Goal: Task Accomplishment & Management: Manage account settings

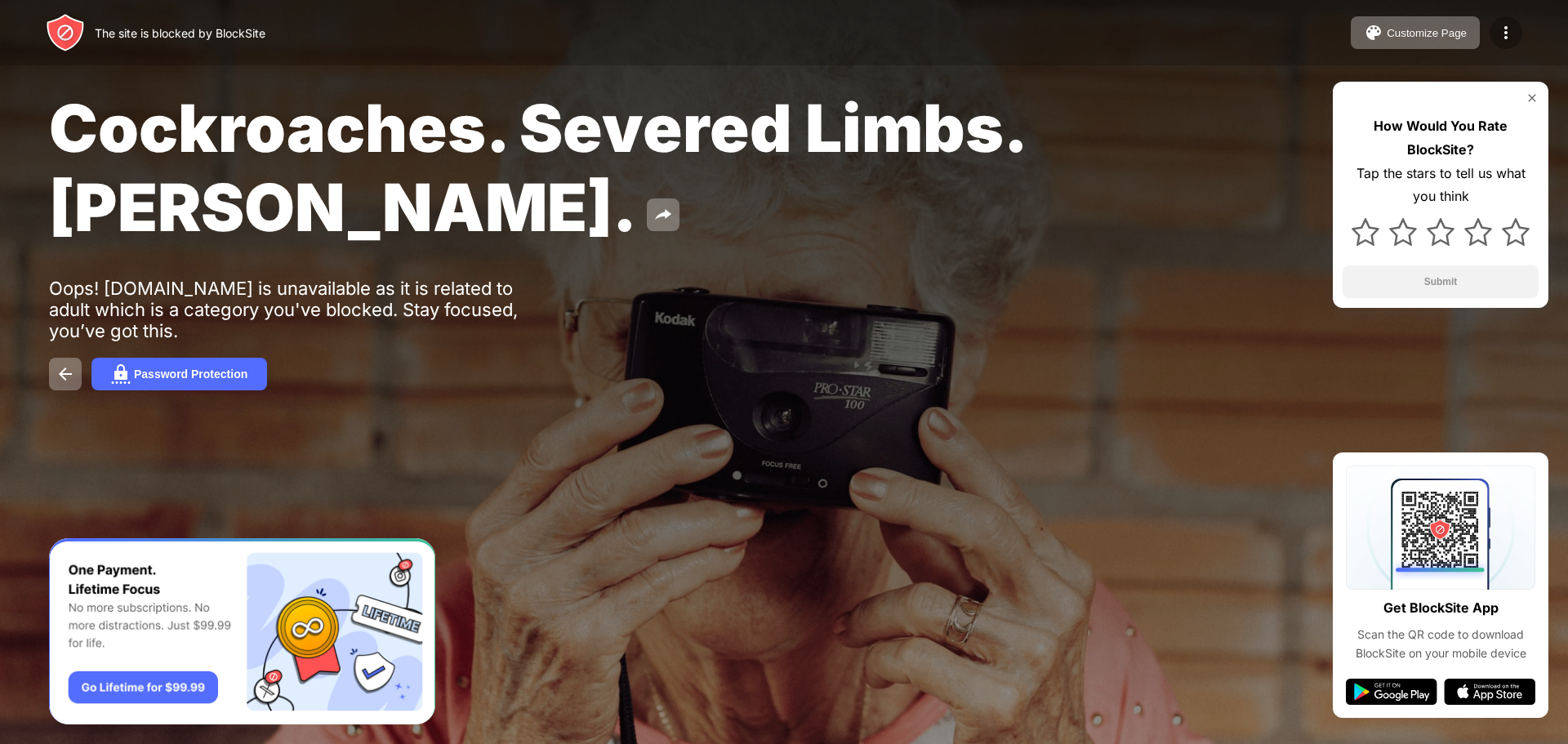
click at [1516, 34] on div at bounding box center [1506, 32] width 32 height 32
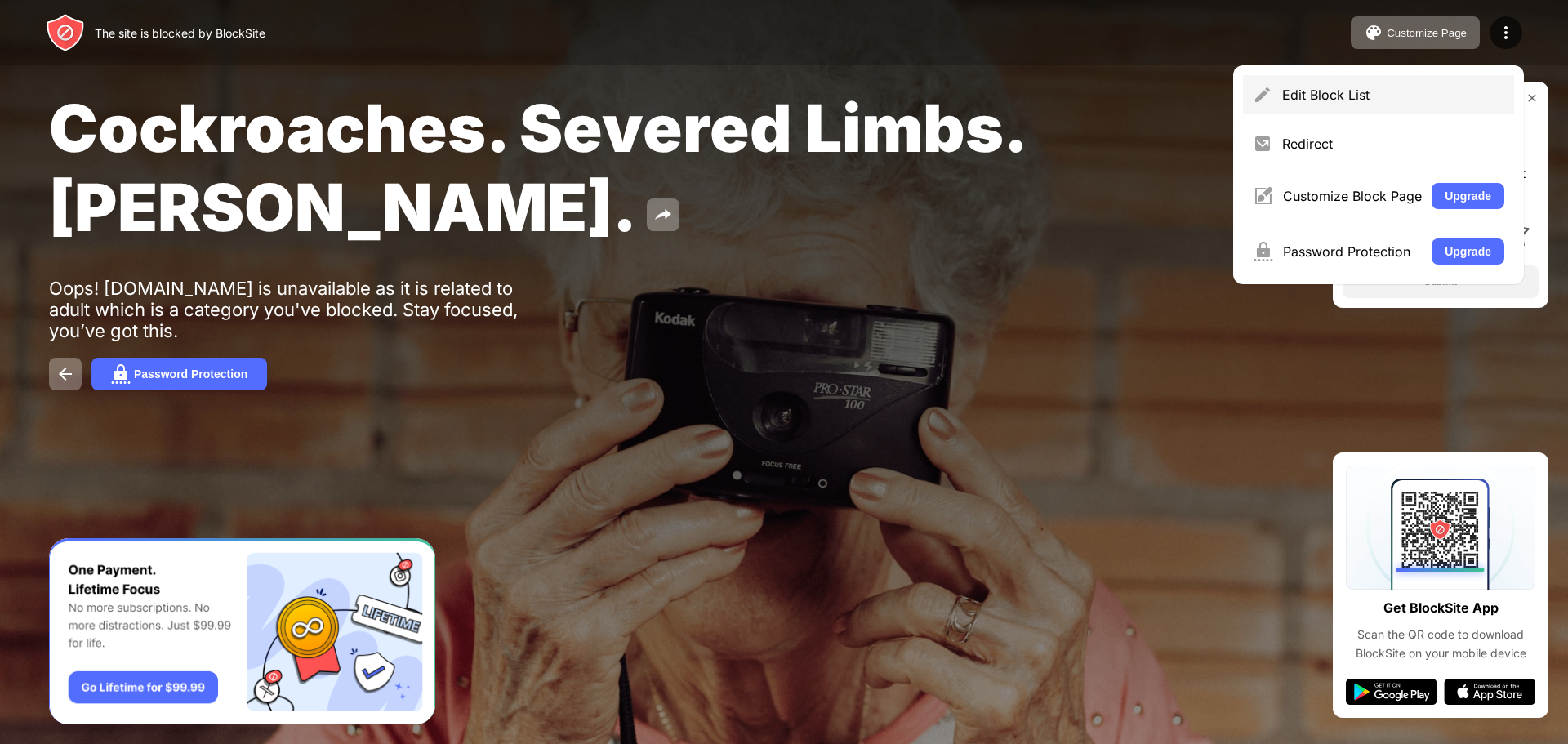
click at [1282, 83] on div "Edit Block List" at bounding box center [1378, 95] width 271 height 39
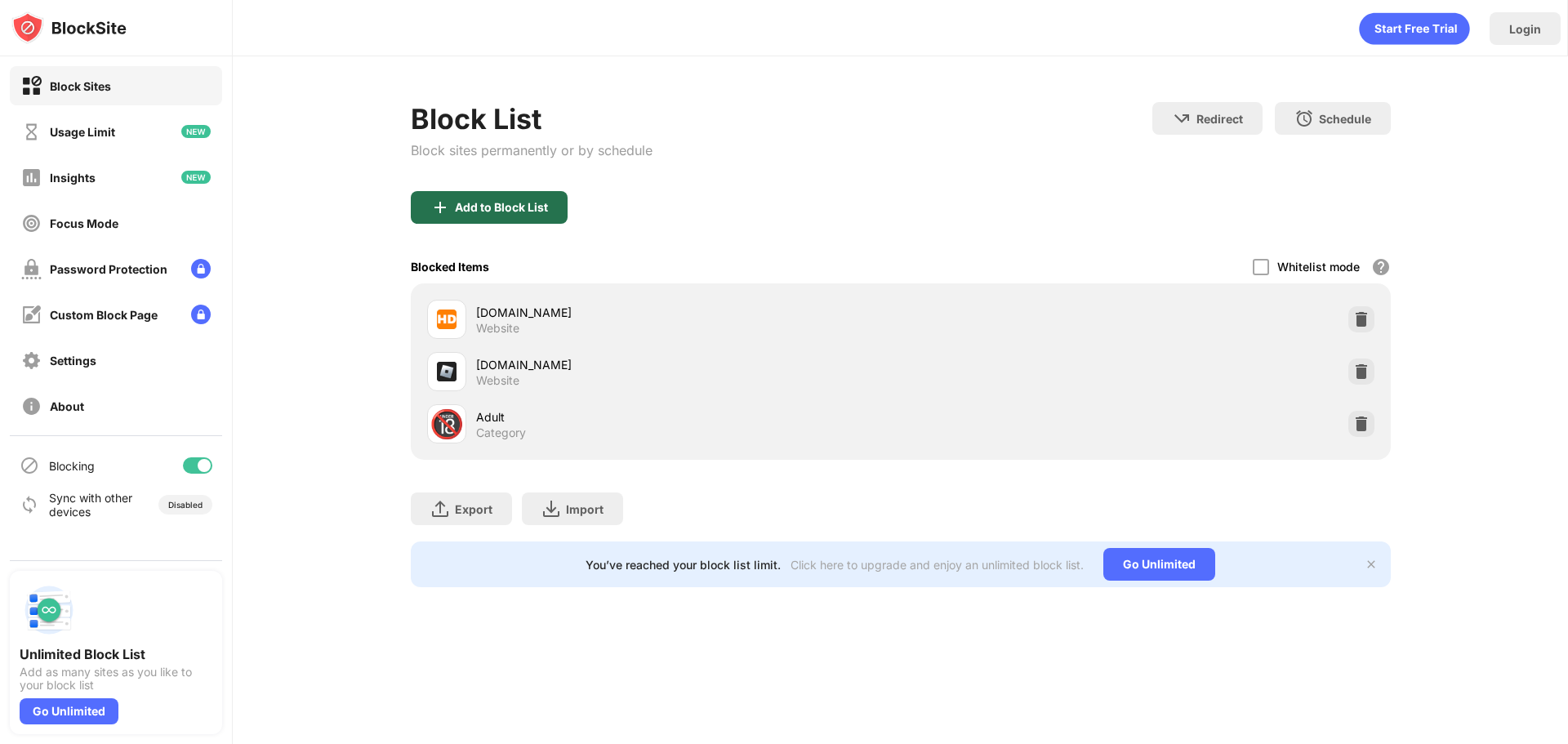
click at [529, 207] on div "Add to Block List" at bounding box center [501, 207] width 93 height 13
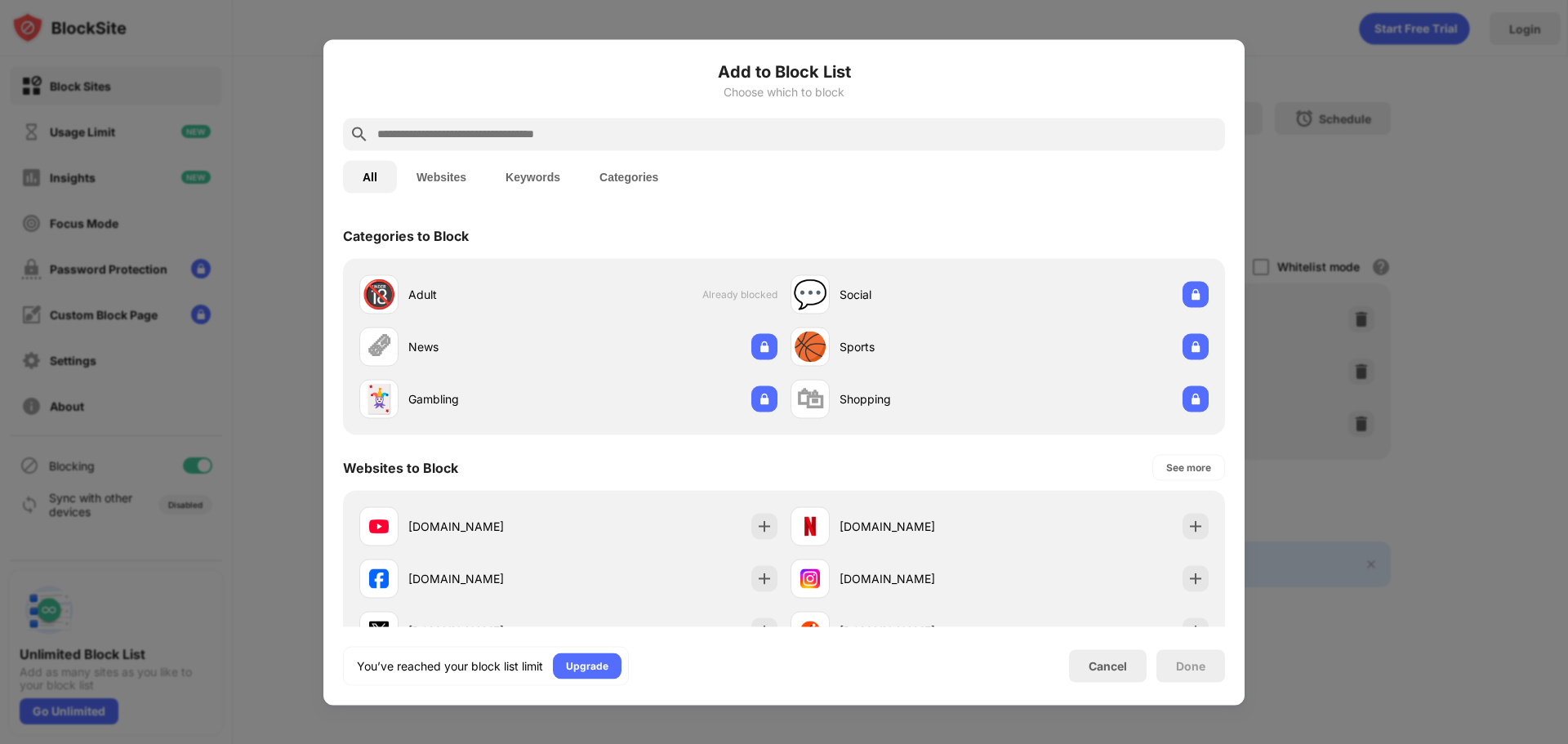
click at [551, 137] on input "text" at bounding box center [797, 133] width 843 height 20
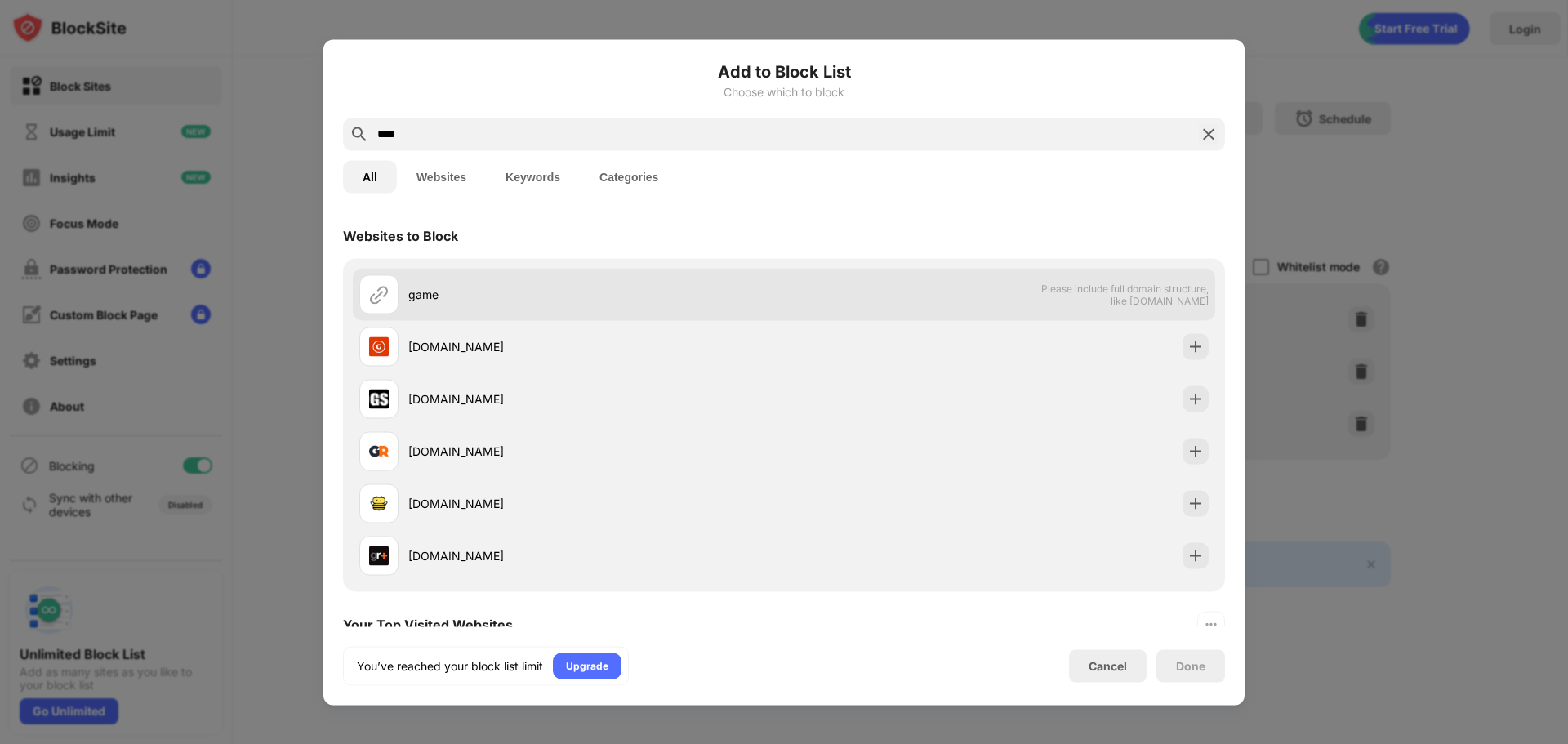
click at [1147, 300] on span "Please include full domain structure, like domain.com" at bounding box center [1124, 294] width 168 height 25
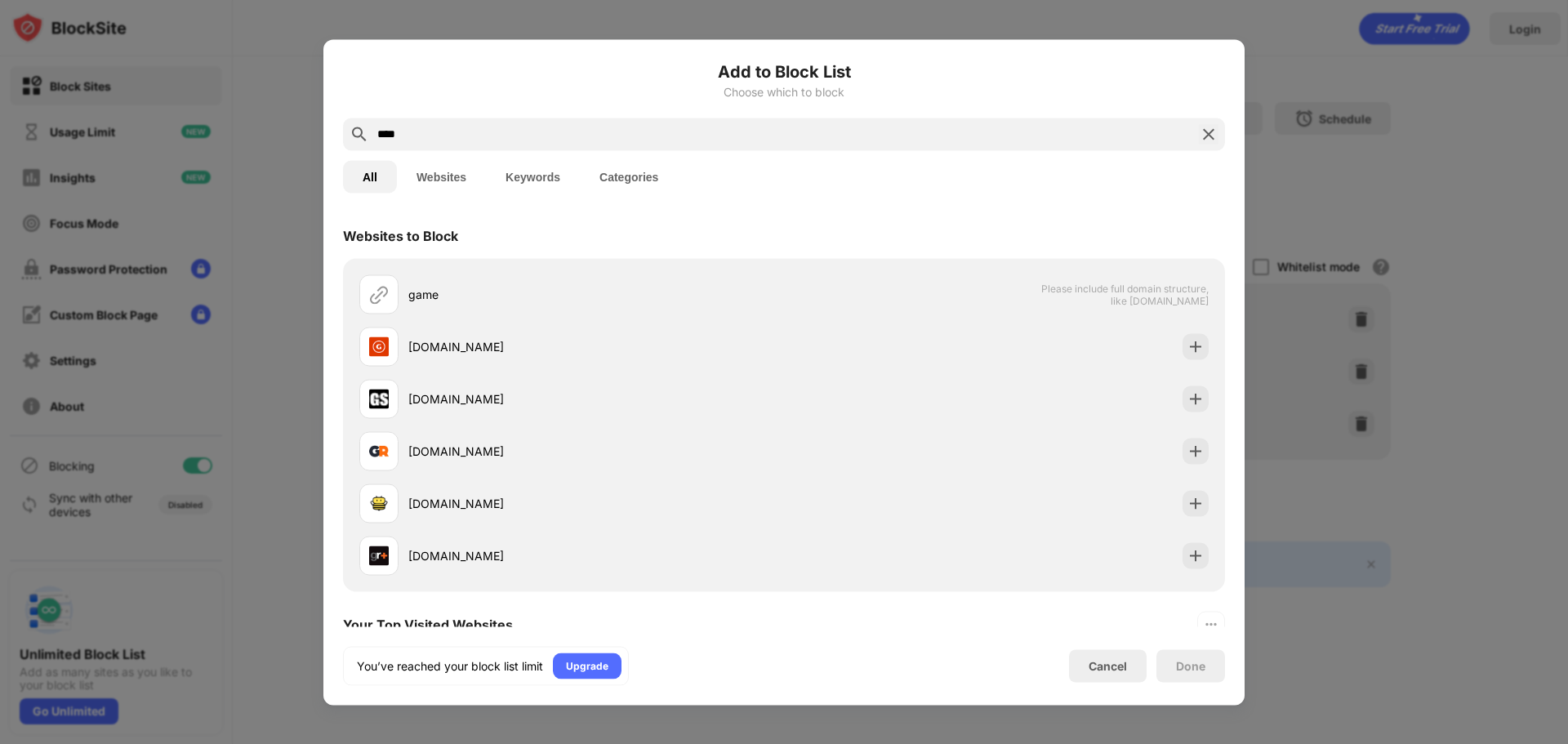
drag, startPoint x: 471, startPoint y: 139, endPoint x: 381, endPoint y: 126, distance: 90.9
click at [381, 126] on input "****" at bounding box center [783, 133] width 816 height 20
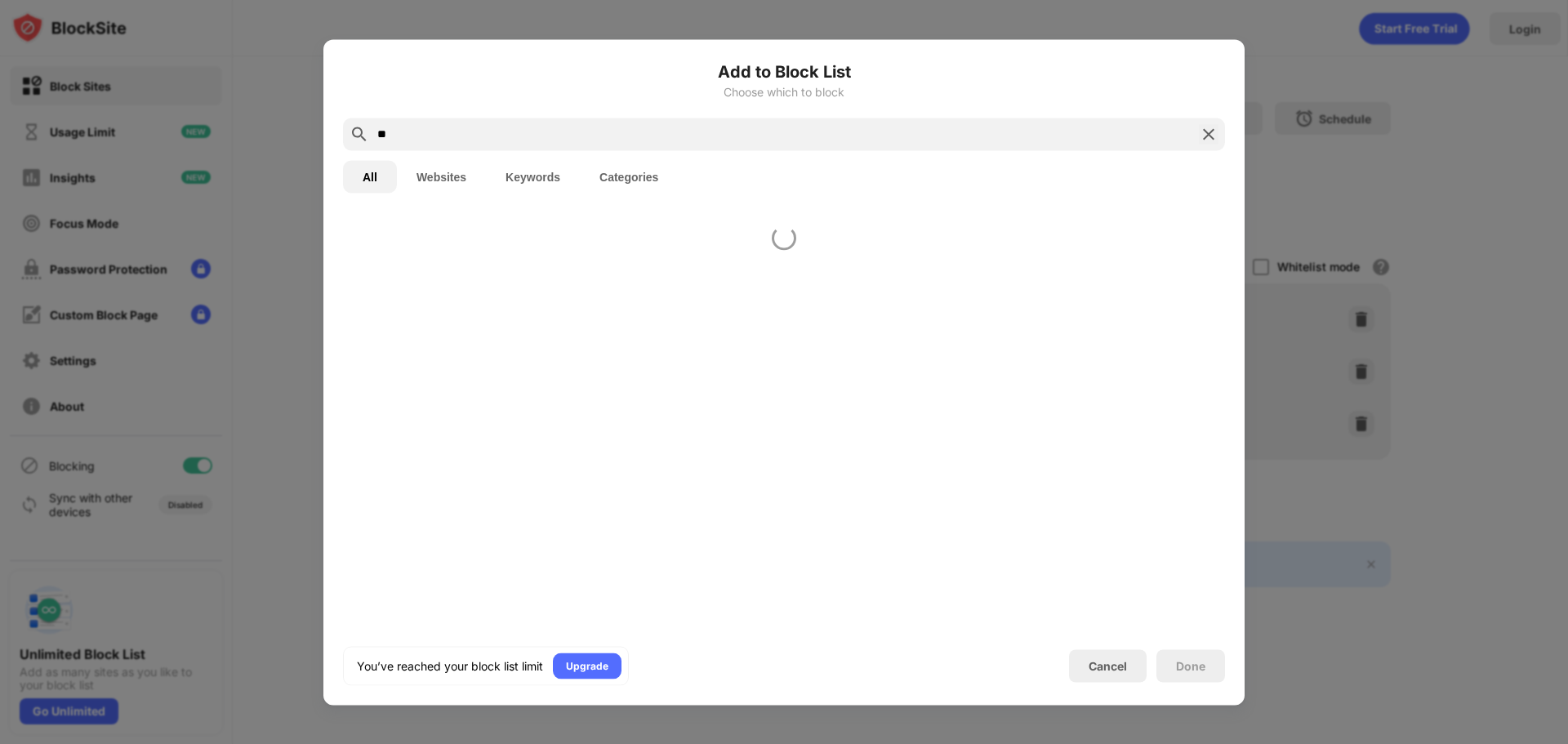
type input "*"
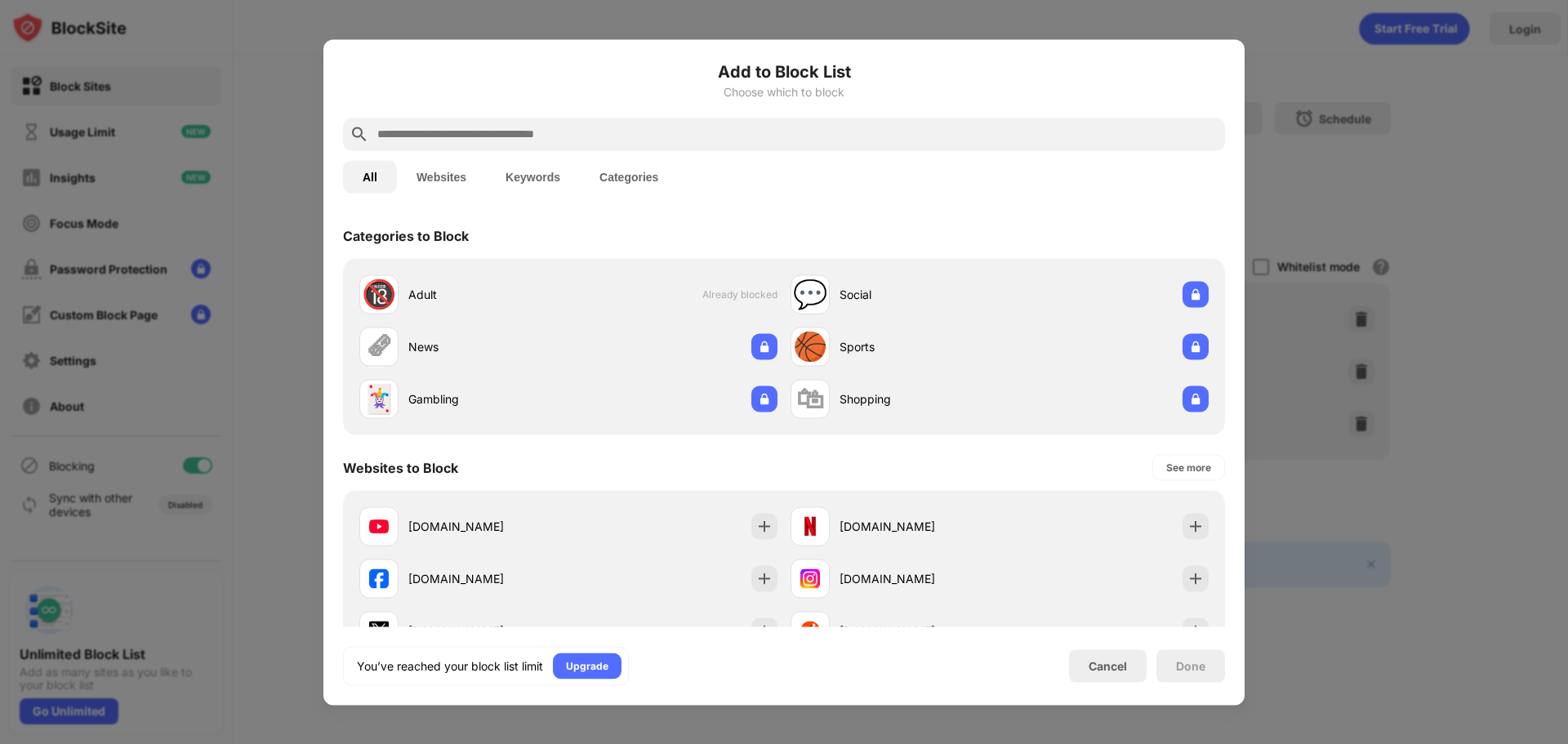
click at [638, 175] on button "Categories" at bounding box center [628, 176] width 98 height 32
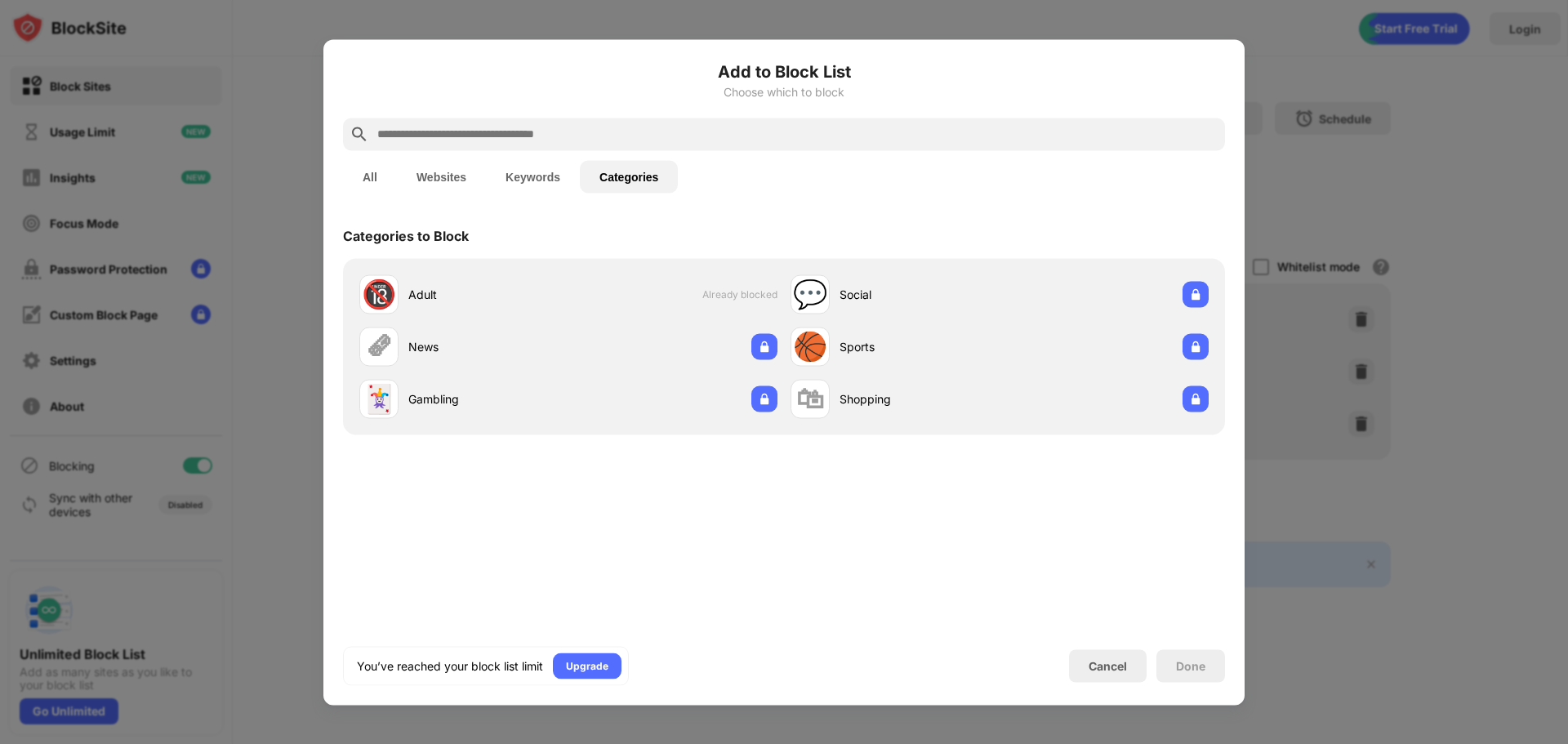
click at [518, 180] on button "Keywords" at bounding box center [533, 176] width 94 height 32
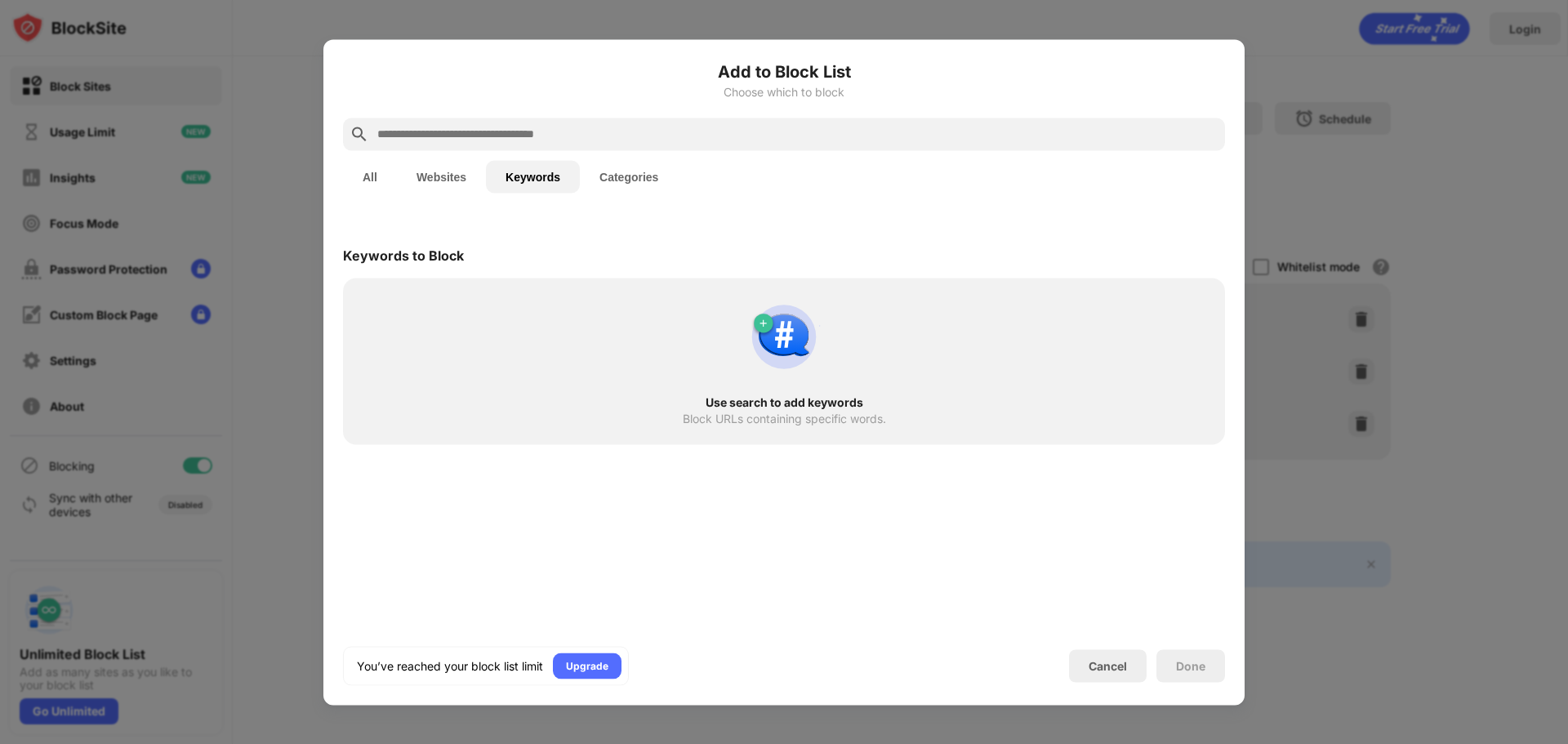
click at [554, 141] on input "text" at bounding box center [797, 133] width 843 height 20
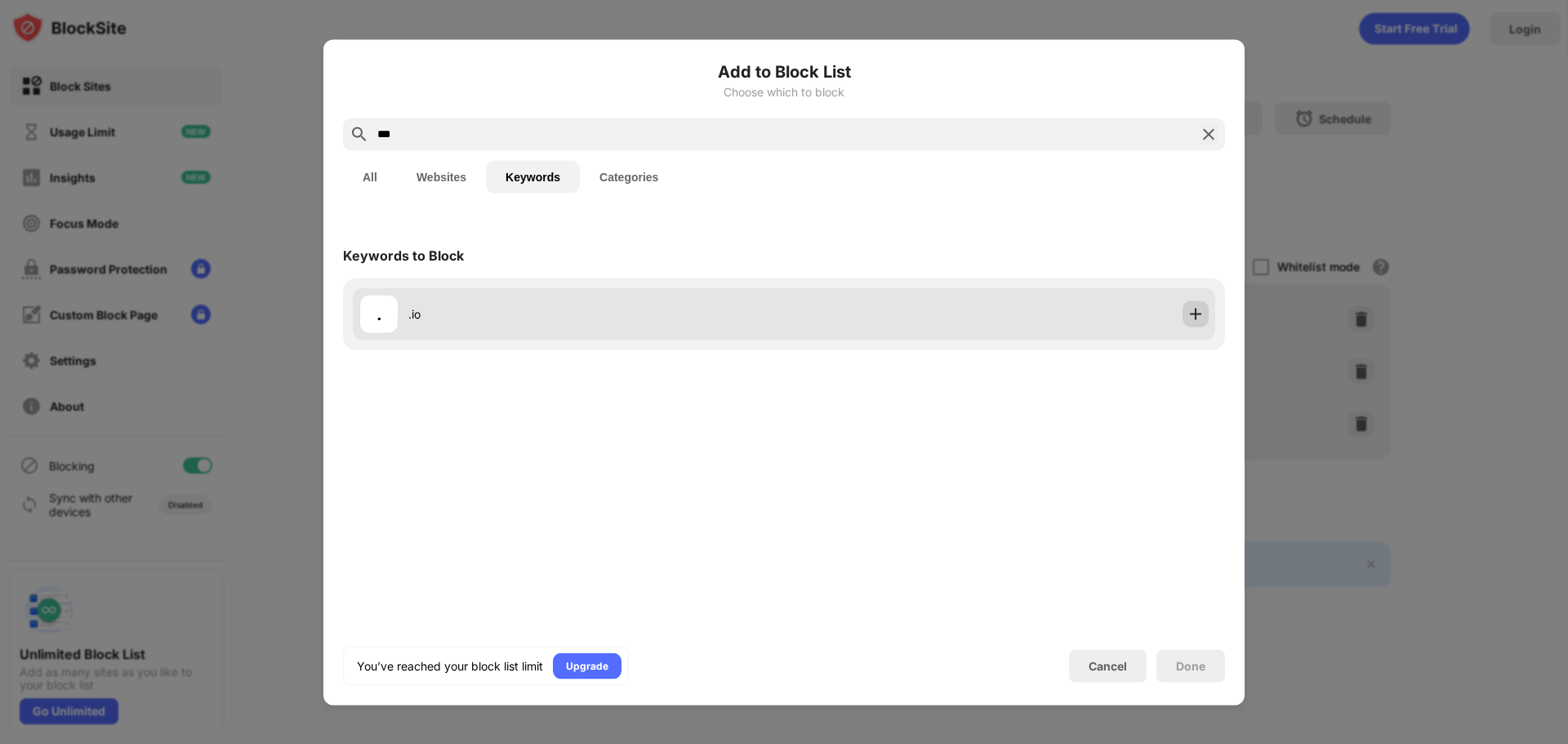
type input "***"
click at [1201, 310] on img at bounding box center [1195, 313] width 16 height 16
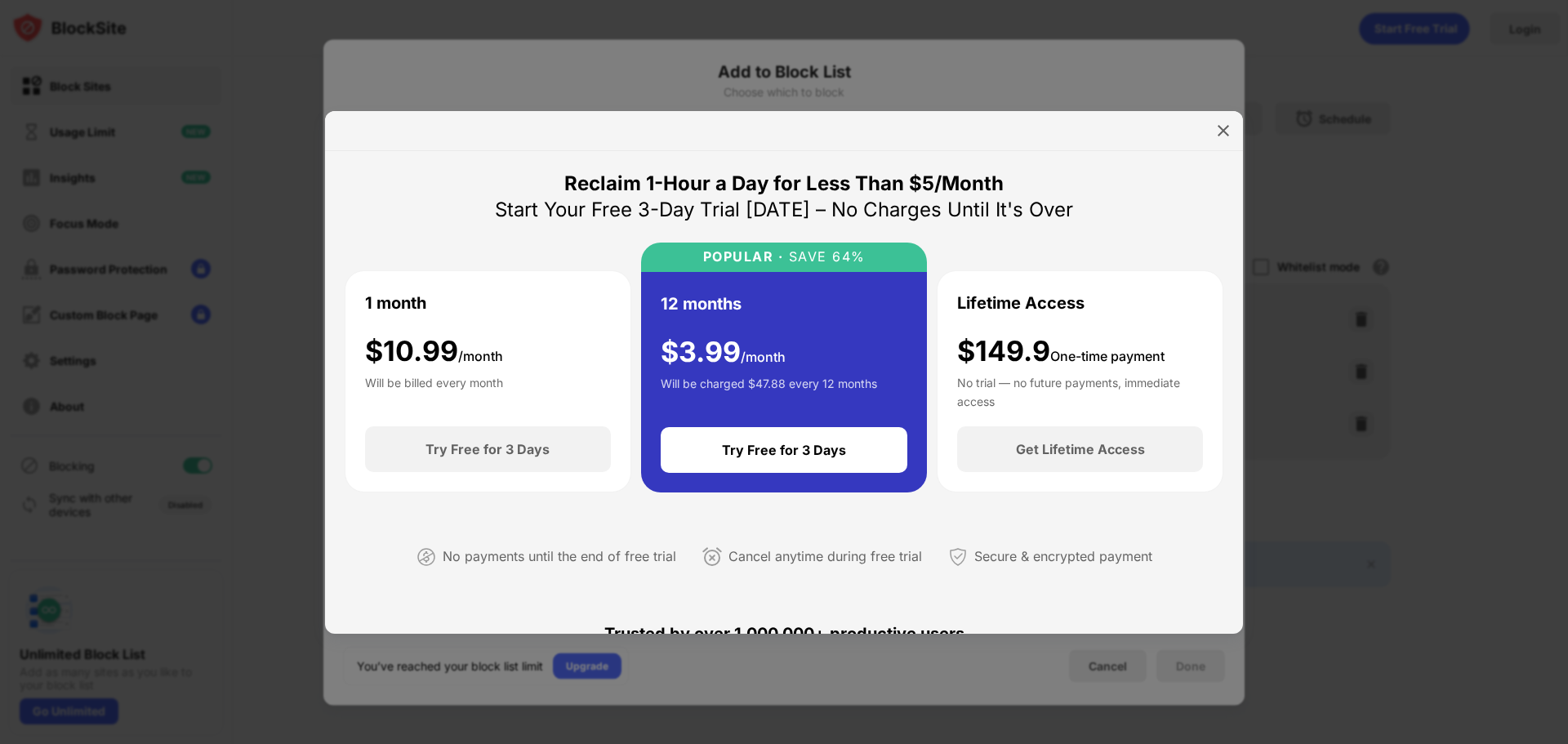
click at [1208, 113] on div at bounding box center [784, 131] width 918 height 40
click at [1213, 121] on div at bounding box center [1223, 131] width 27 height 27
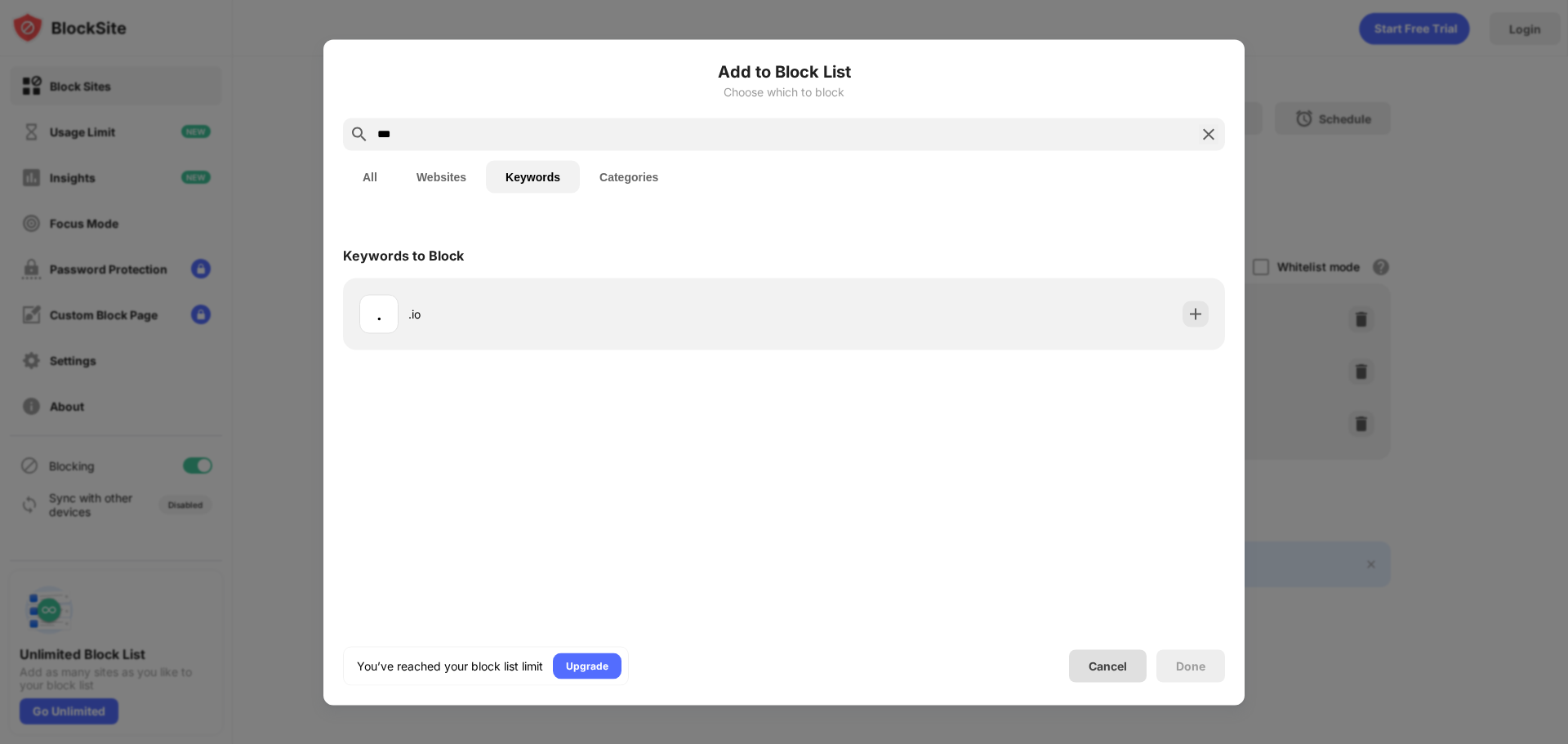
click at [1122, 662] on div "Cancel" at bounding box center [1107, 666] width 38 height 14
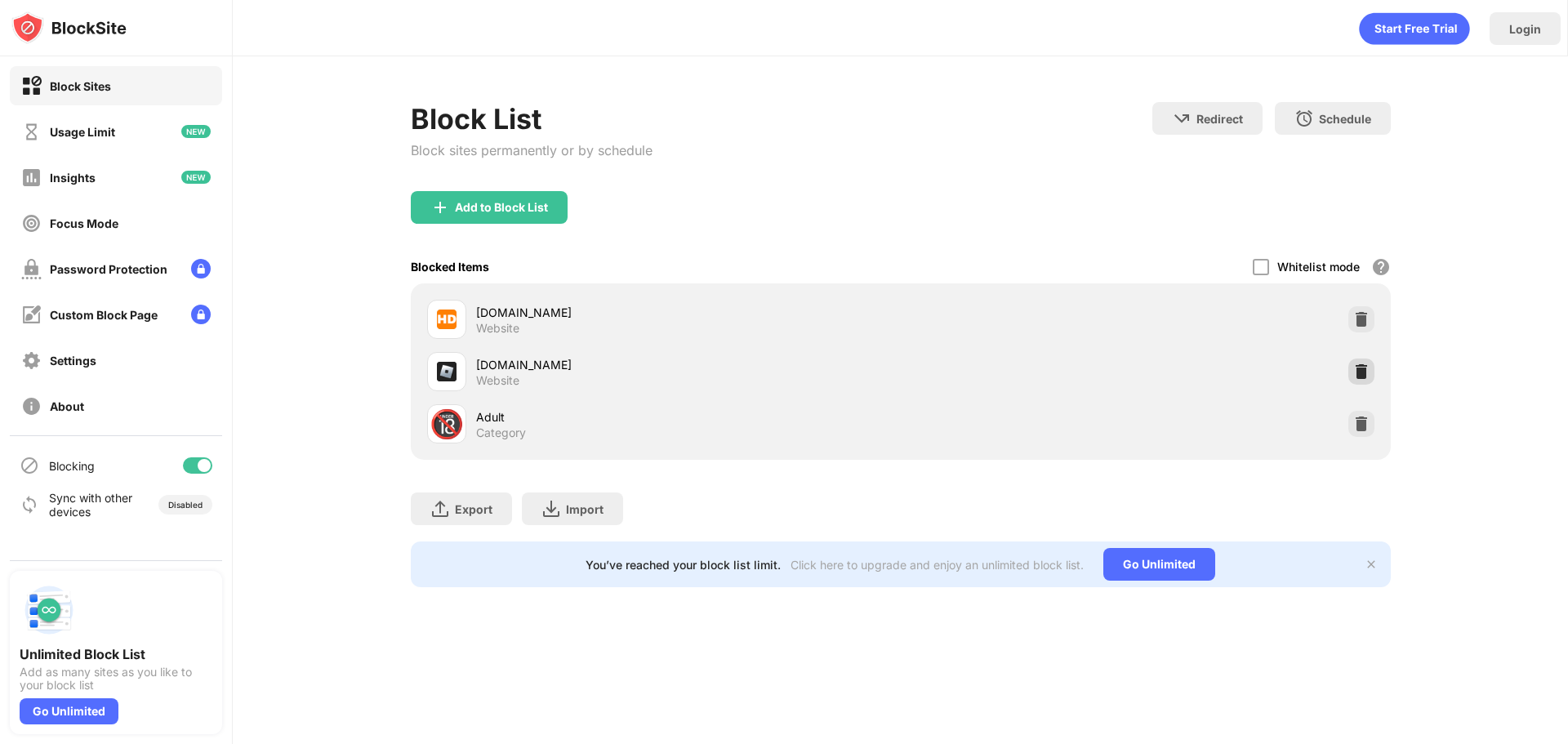
click at [1371, 371] on div at bounding box center [1361, 371] width 27 height 27
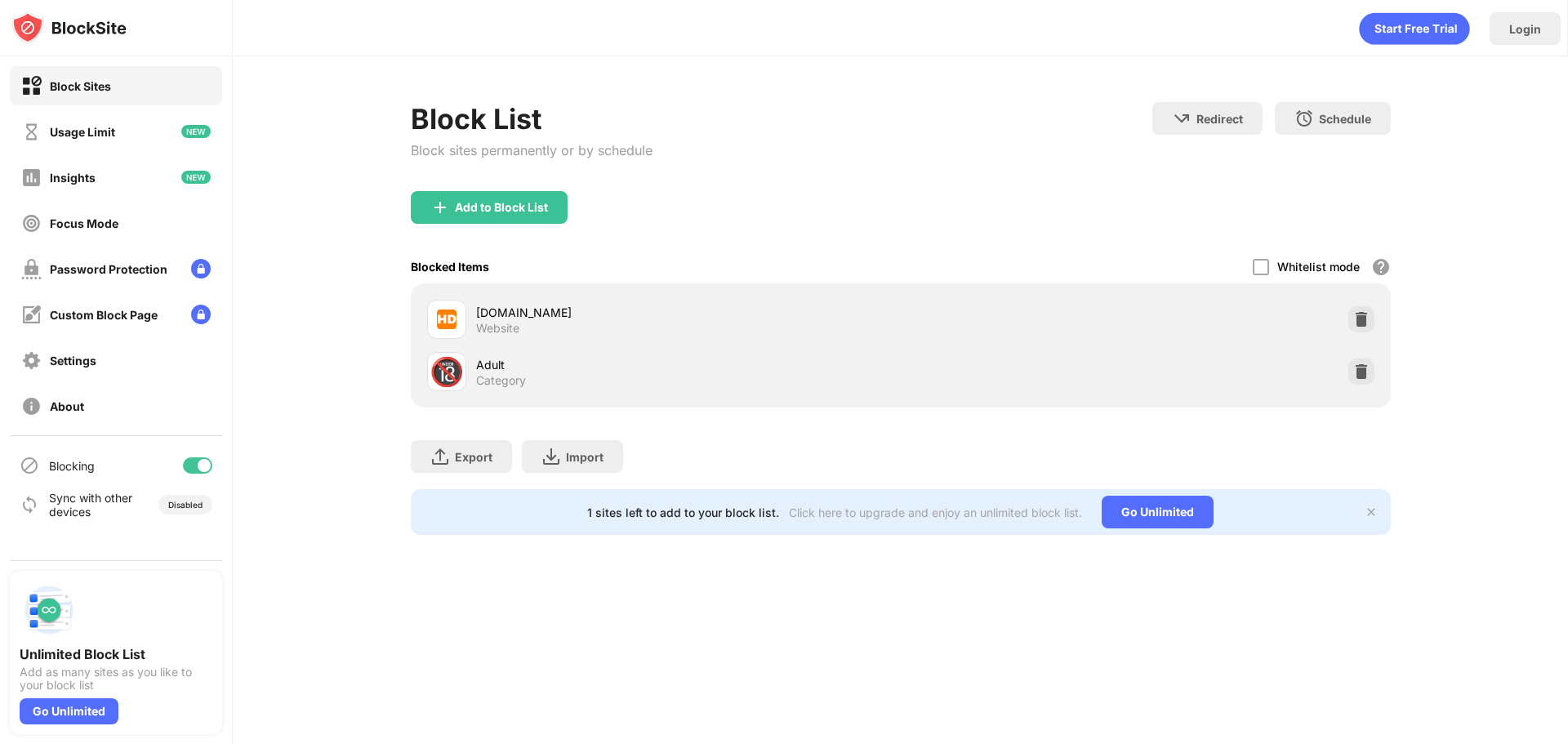
click at [505, 232] on div "Add to Block List" at bounding box center [900, 221] width 980 height 59
click at [533, 214] on div "Add to Block List" at bounding box center [488, 208] width 156 height 32
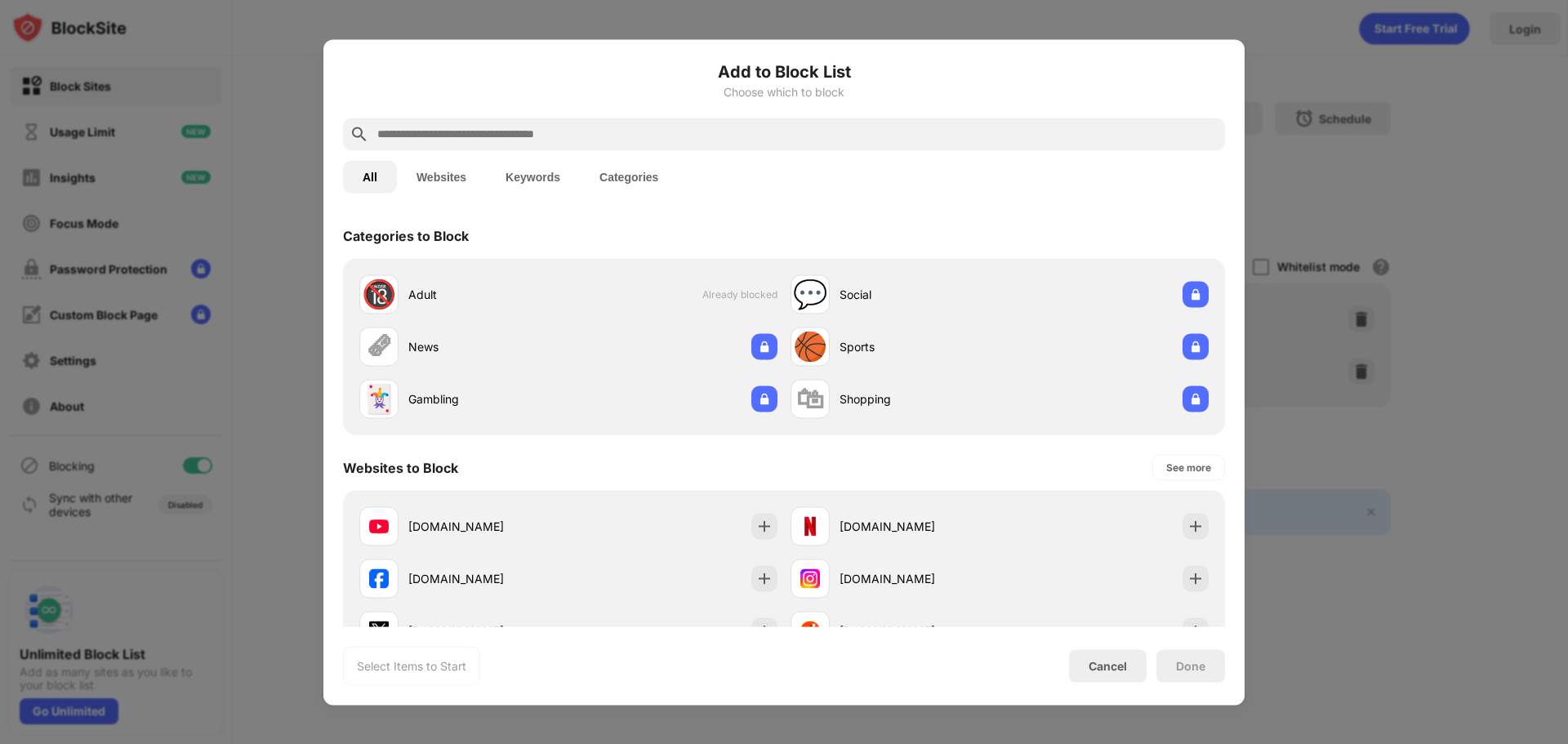
click at [526, 129] on input "text" at bounding box center [797, 133] width 843 height 20
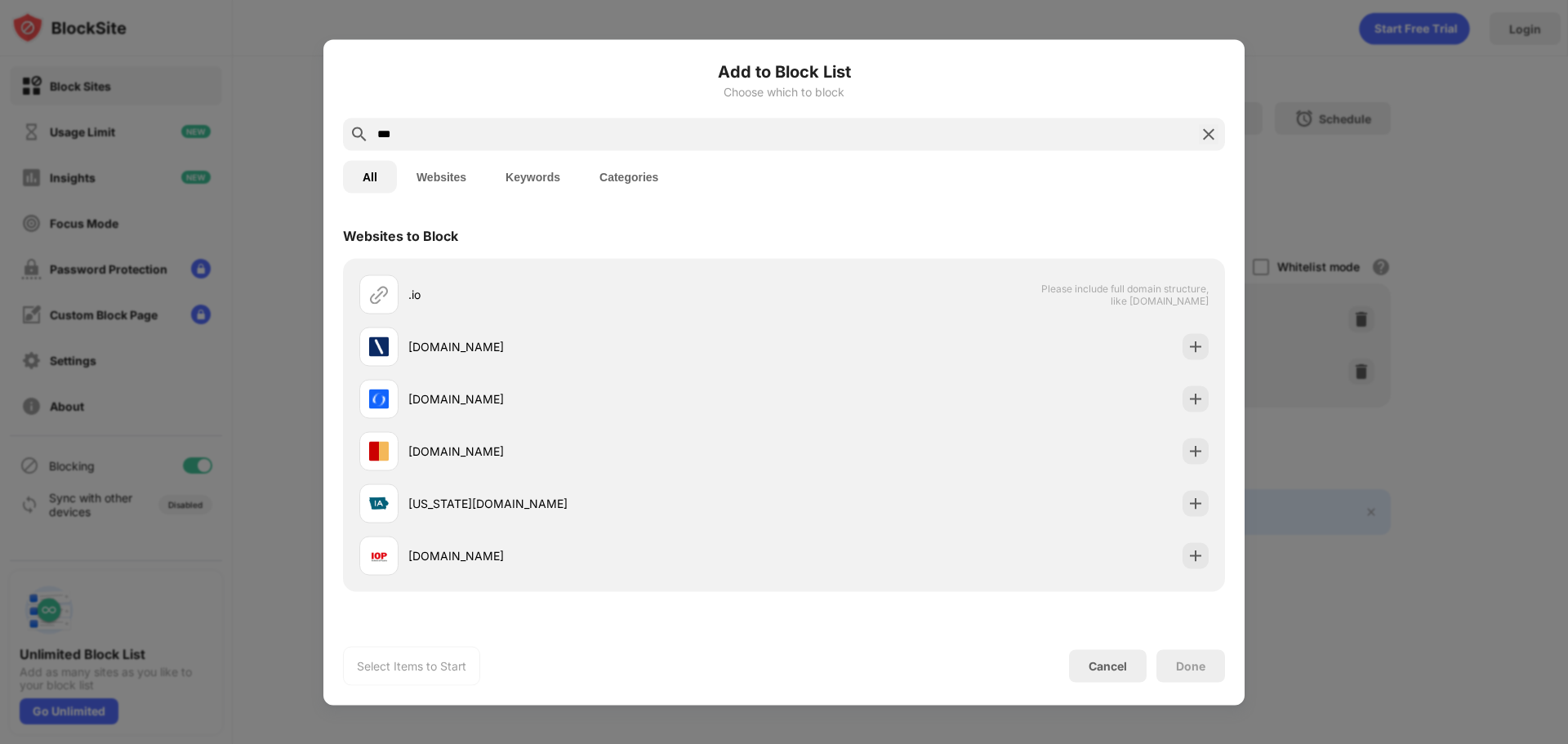
type input "***"
click at [542, 175] on button "Keywords" at bounding box center [533, 176] width 94 height 32
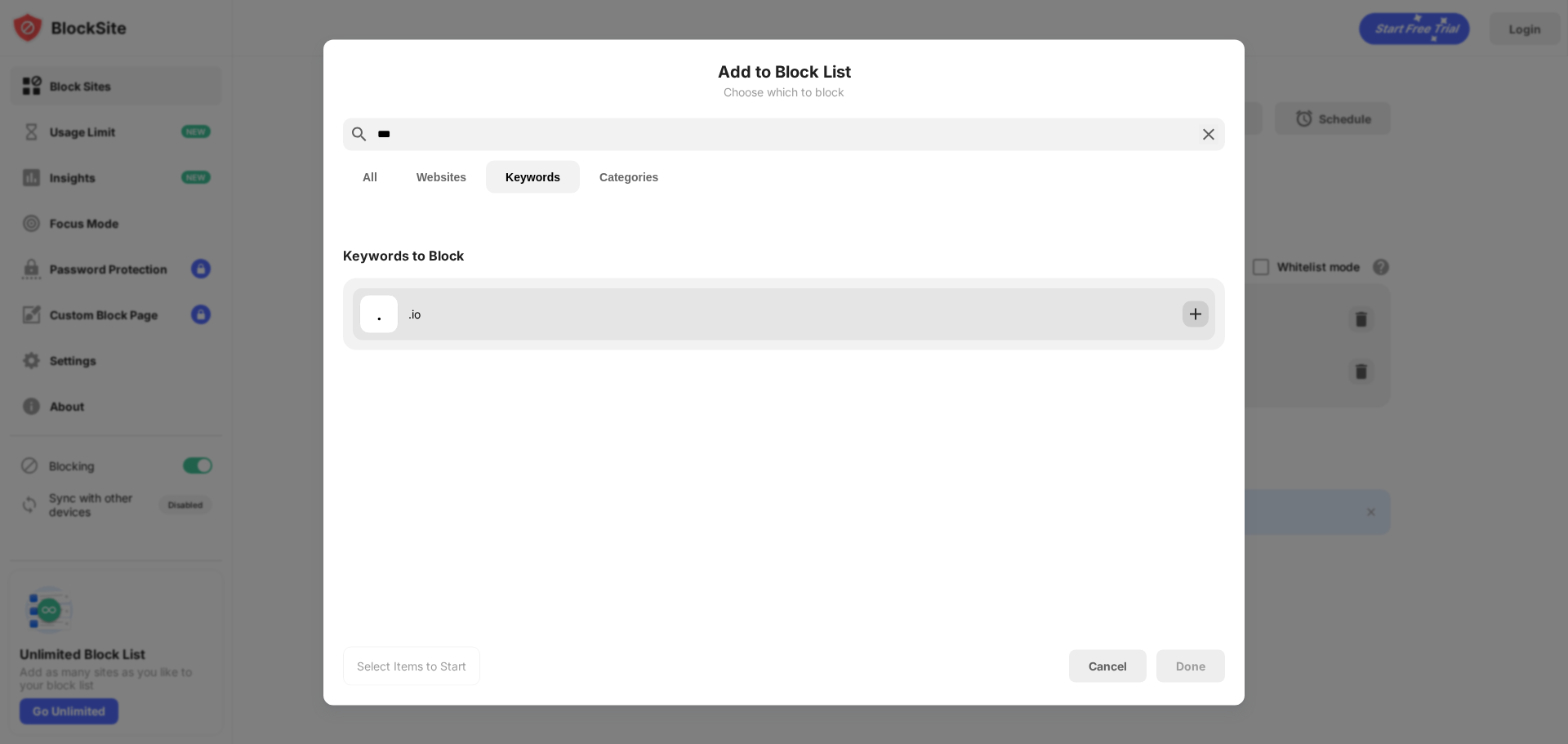
click at [1201, 316] on img at bounding box center [1195, 313] width 16 height 16
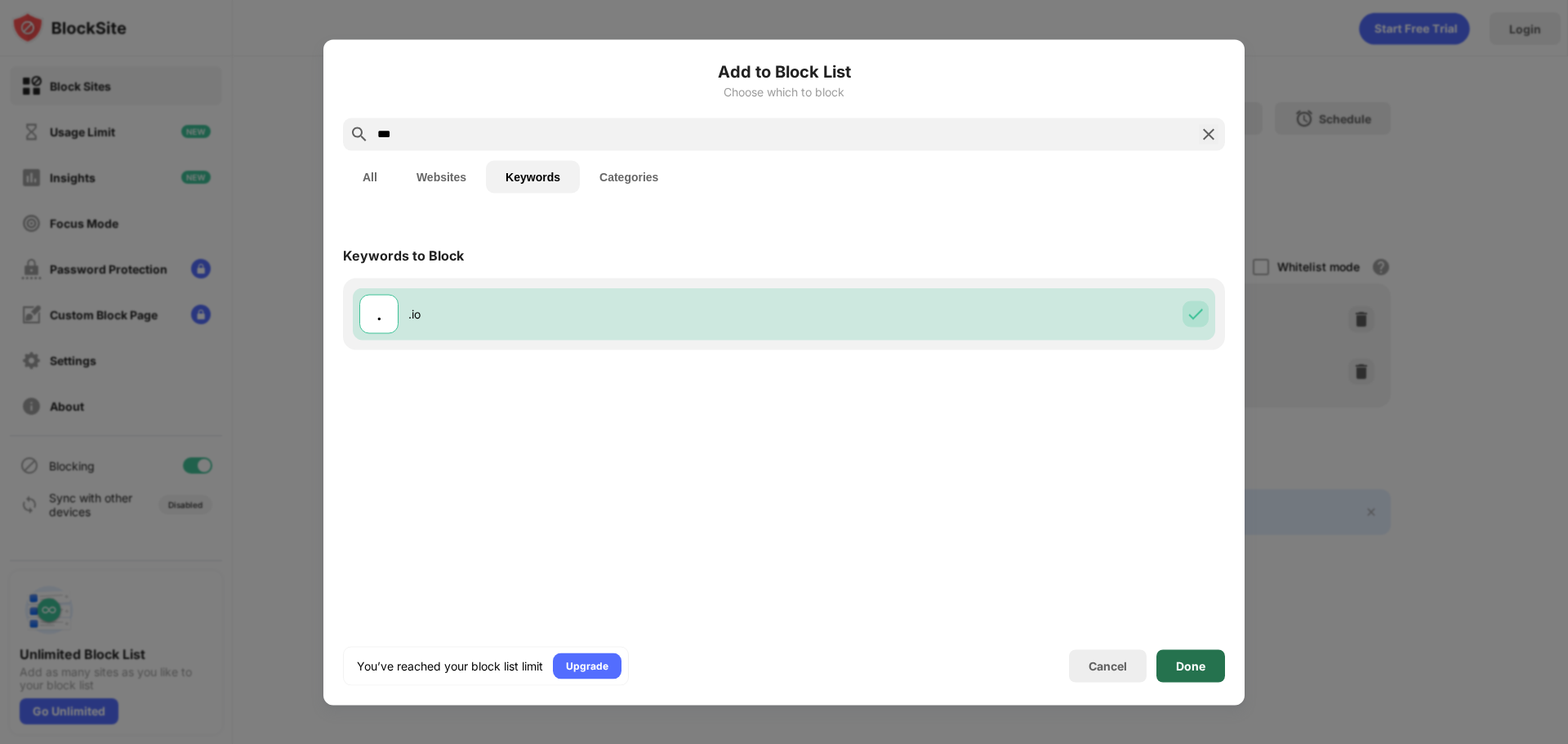
click at [1200, 671] on div "Done" at bounding box center [1191, 665] width 29 height 13
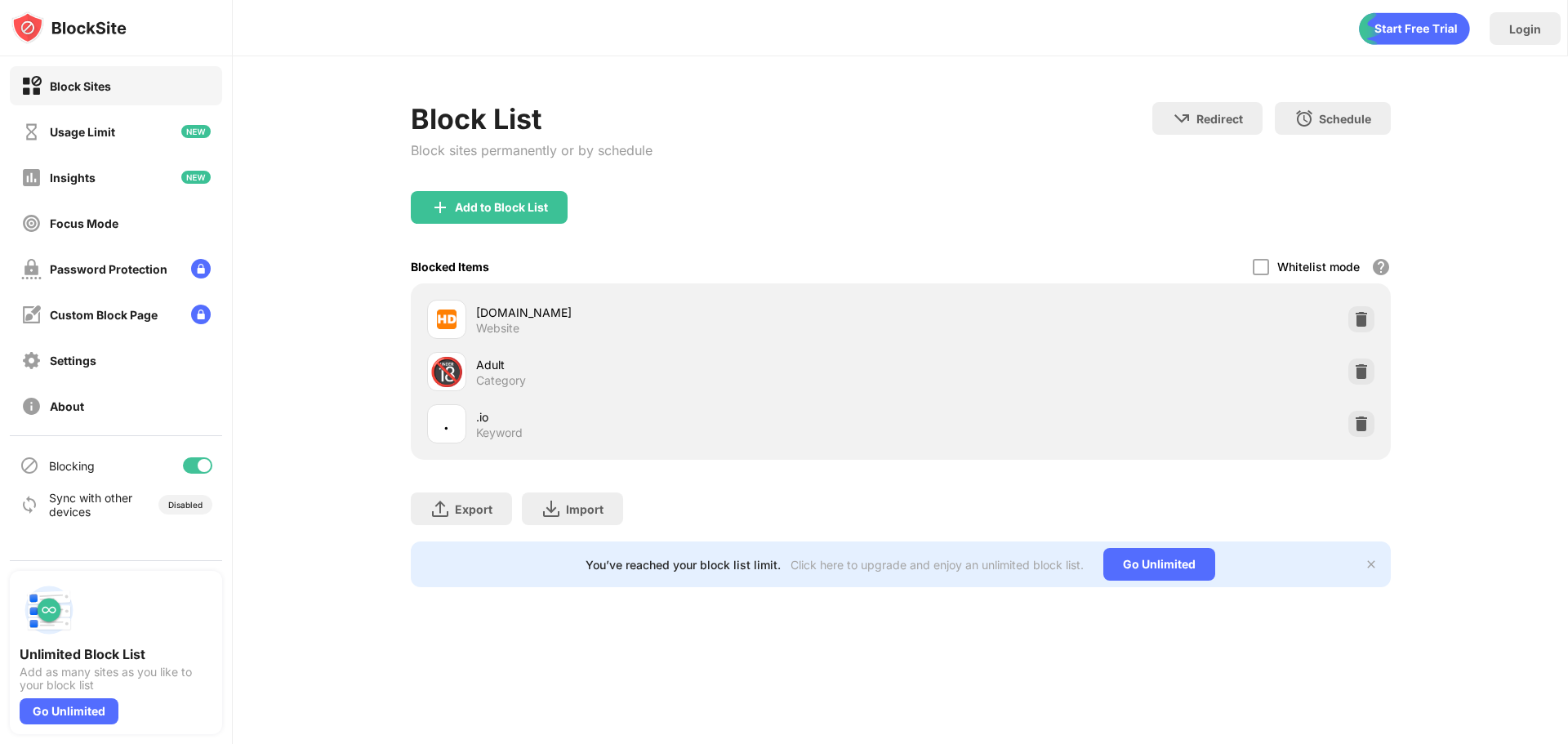
drag, startPoint x: 867, startPoint y: 92, endPoint x: 879, endPoint y: 88, distance: 12.6
drag, startPoint x: 879, startPoint y: 88, endPoint x: 694, endPoint y: 215, distance: 224.4
click at [694, 215] on div "Add to Block List" at bounding box center [900, 221] width 980 height 59
click at [1414, 21] on icon "animation" at bounding box center [1414, 28] width 110 height 32
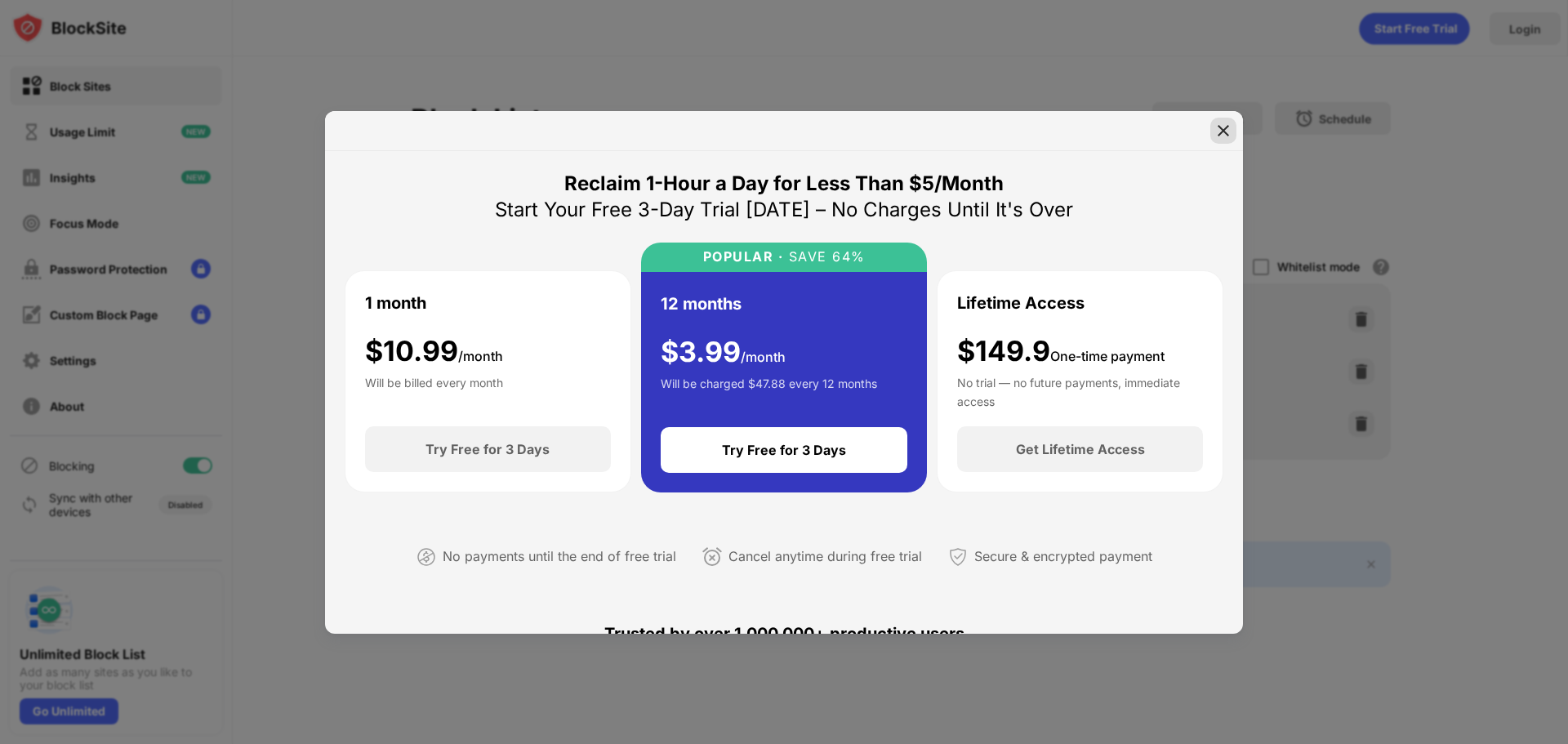
click at [1215, 122] on img at bounding box center [1223, 130] width 16 height 16
